Goal: Task Accomplishment & Management: Manage account settings

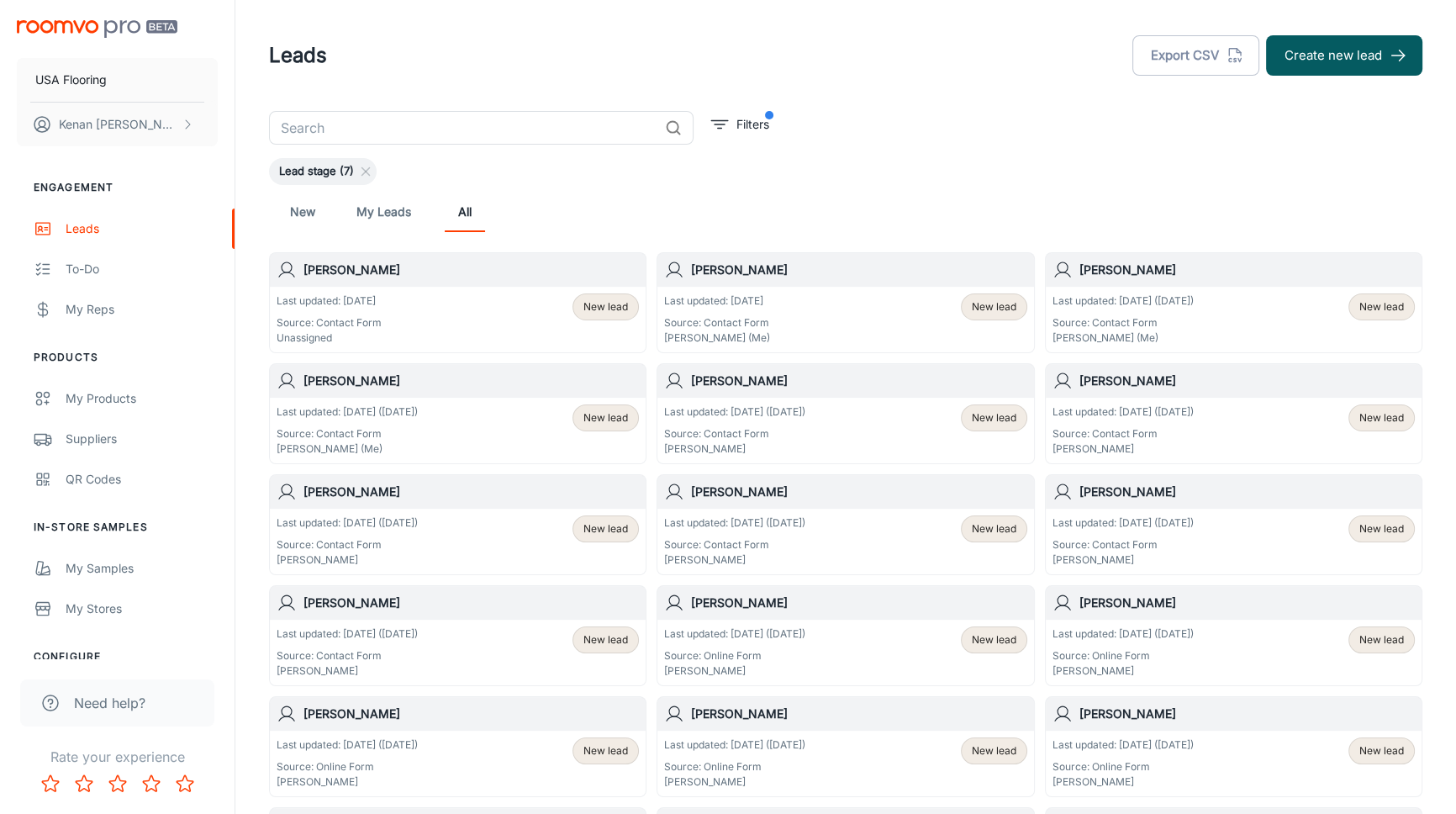
click at [503, 319] on div "Last updated: Today Source: Contact Form Unassigned New lead" at bounding box center [457, 319] width 362 height 52
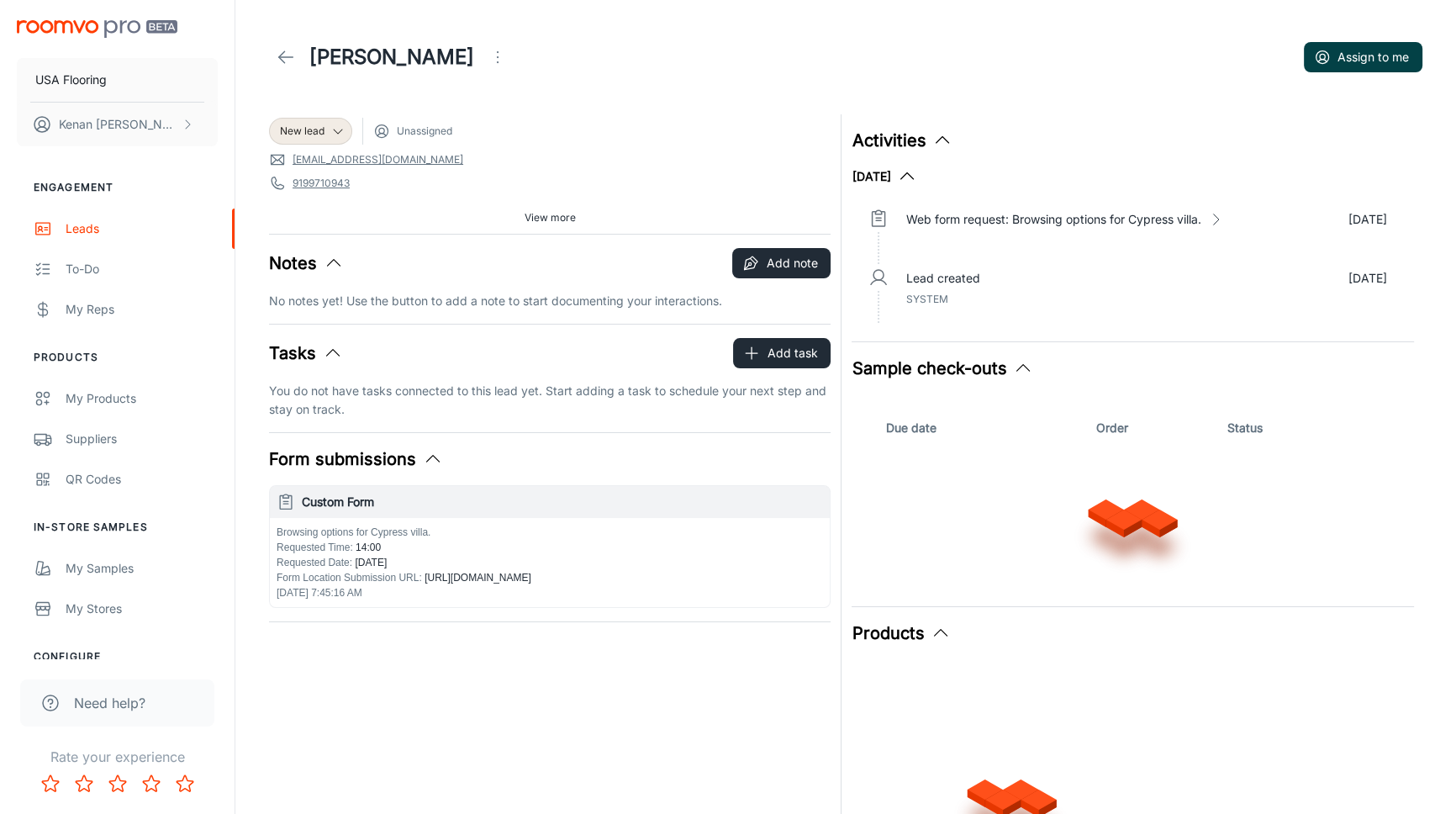
click at [1370, 49] on button "Assign to me" at bounding box center [1363, 57] width 118 height 31
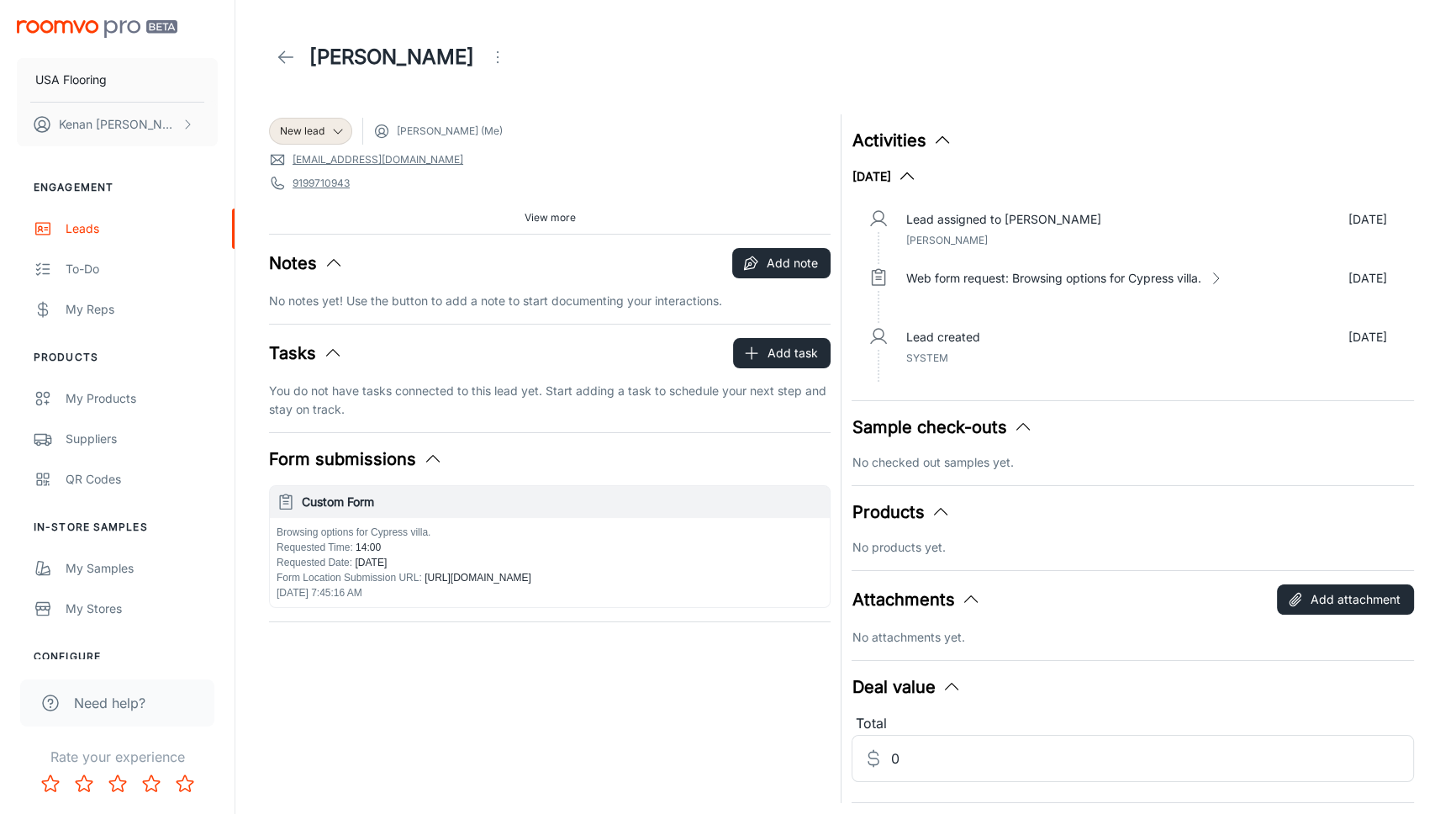
click at [290, 66] on icon at bounding box center [285, 57] width 20 height 20
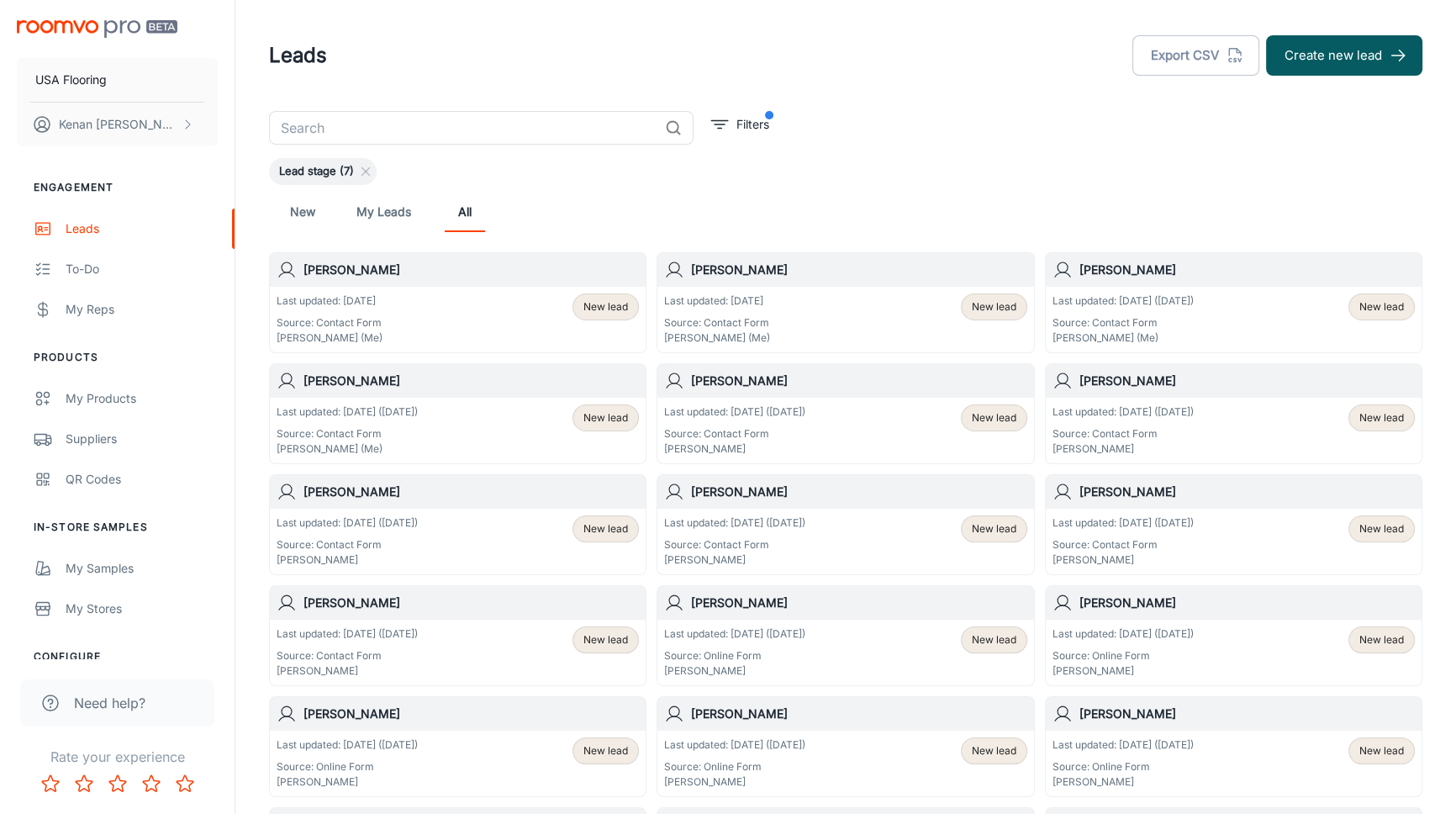
click at [610, 52] on div "Leads Export CSV Create new lead" at bounding box center [846, 55] width 1154 height 43
drag, startPoint x: 581, startPoint y: 76, endPoint x: 592, endPoint y: 73, distance: 11.4
click at [581, 76] on div "Leads Export CSV Create new lead" at bounding box center [846, 55] width 1154 height 43
click at [1111, 186] on div "New My Leads All" at bounding box center [846, 211] width 1154 height 54
drag, startPoint x: 785, startPoint y: 81, endPoint x: 775, endPoint y: 67, distance: 17.2
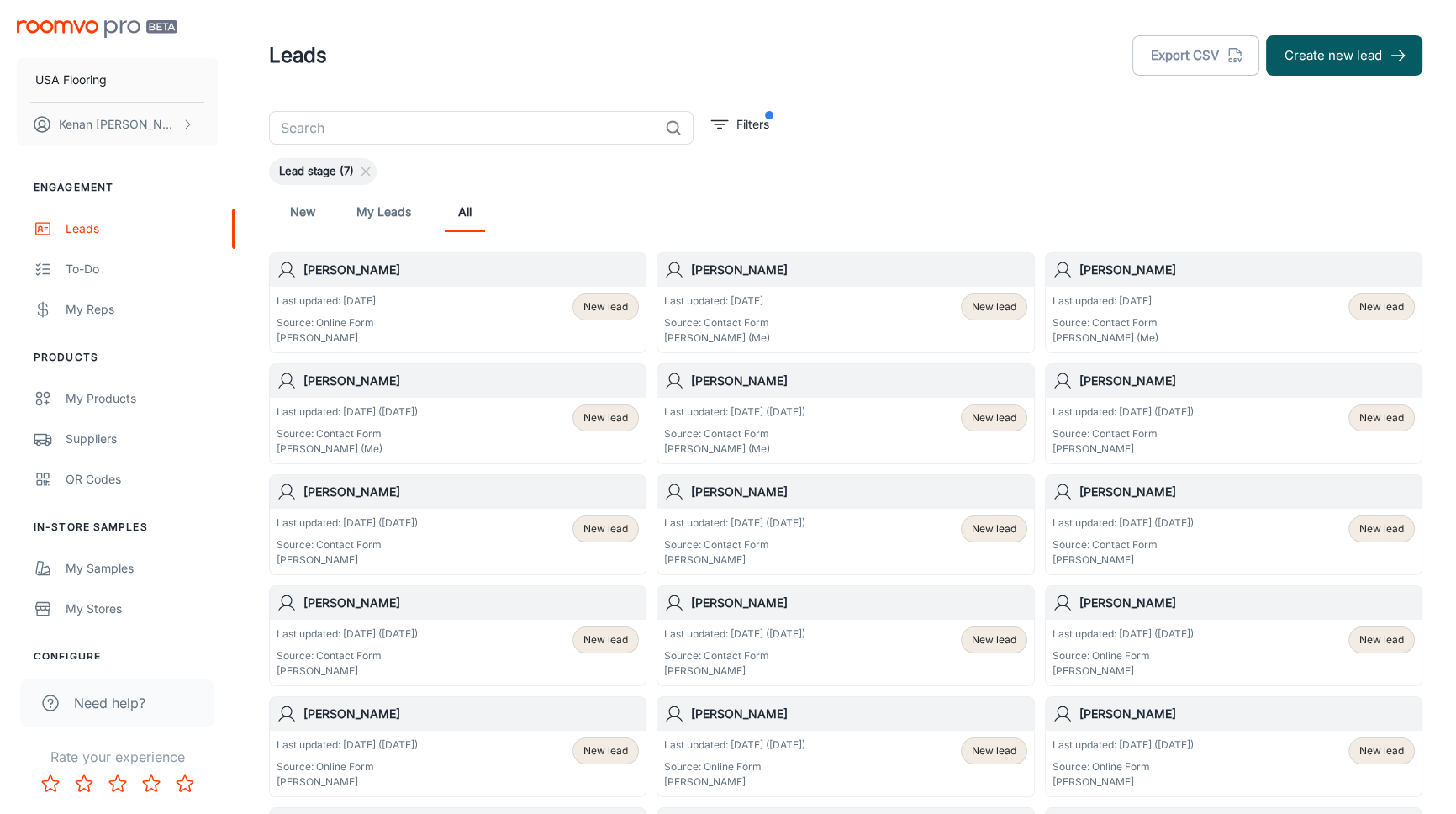
click at [781, 80] on header "Leads Export CSV Create new lead" at bounding box center [846, 55] width 1194 height 111
click at [403, 52] on div "Leads Export CSV Create new lead" at bounding box center [846, 55] width 1154 height 43
click at [429, 9] on header "Leads Export CSV Create new lead" at bounding box center [846, 55] width 1194 height 111
click at [424, 10] on header "Leads Export CSV Create new lead" at bounding box center [846, 55] width 1194 height 111
click at [421, 25] on header "Leads Export CSV Create new lead" at bounding box center [846, 55] width 1194 height 111
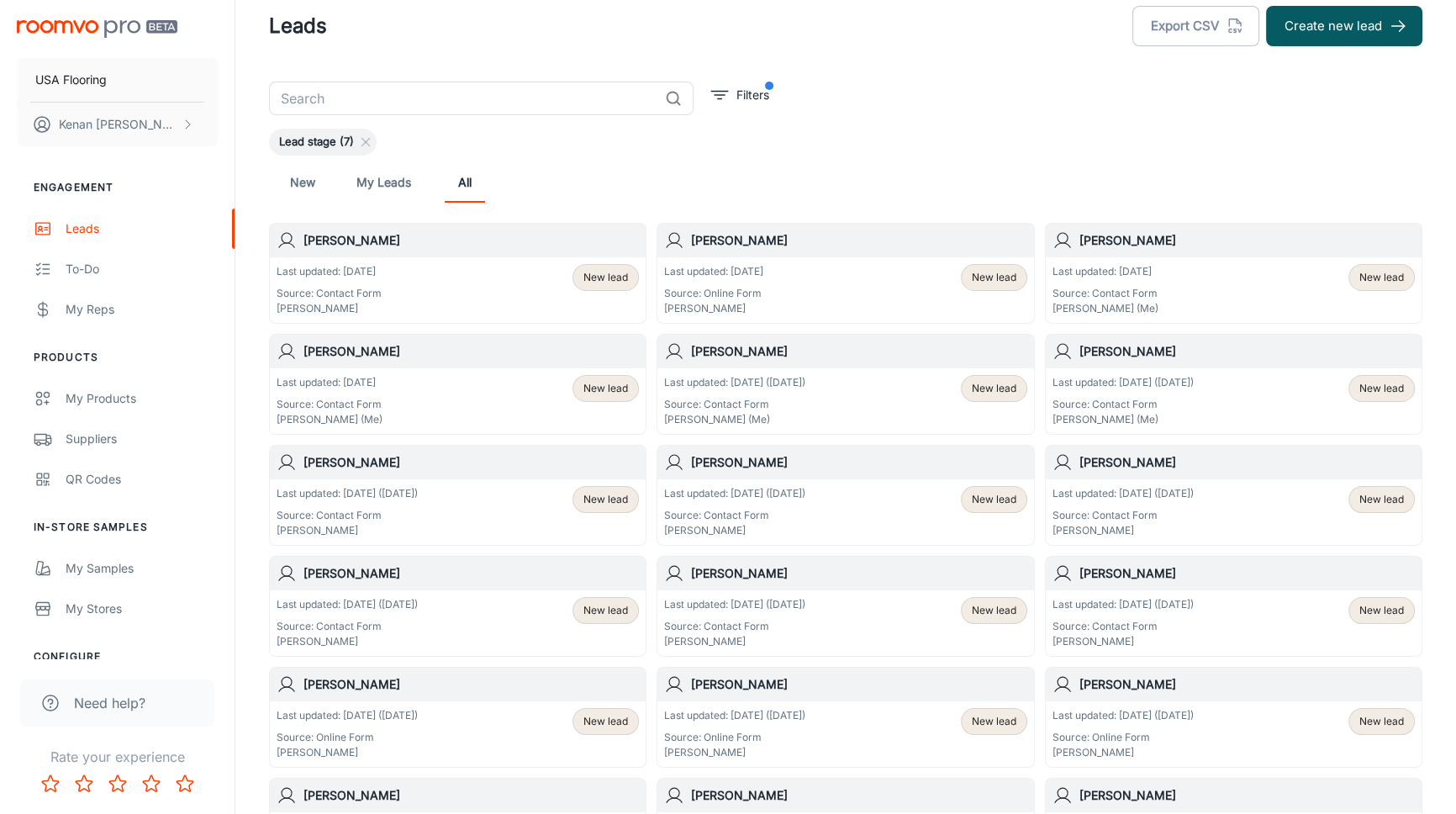
drag, startPoint x: 618, startPoint y: 160, endPoint x: 626, endPoint y: 208, distance: 48.7
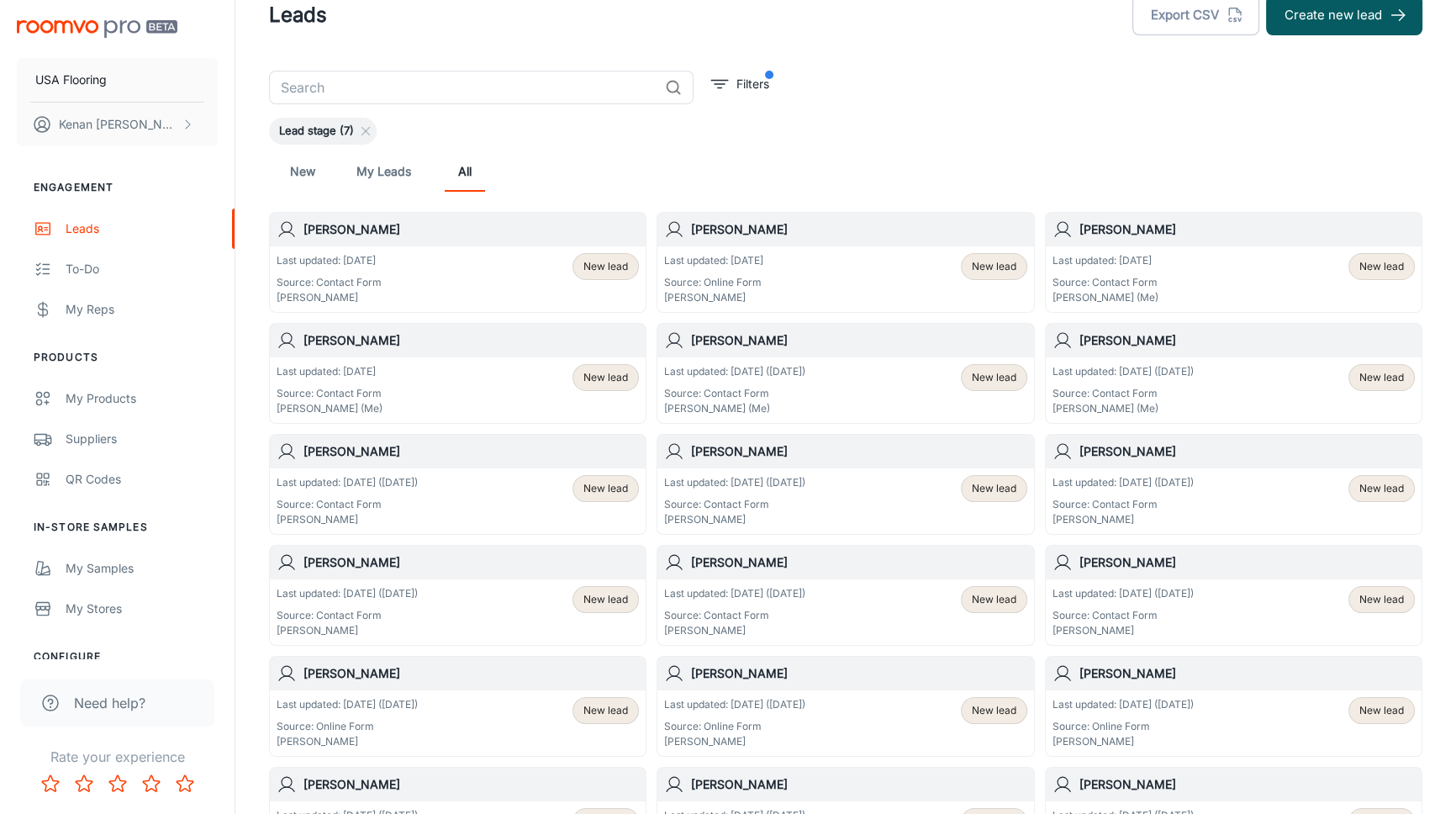
click at [1215, 181] on div "New My Leads All" at bounding box center [845, 171] width 1126 height 40
